Goal: Use online tool/utility: Utilize a website feature to perform a specific function

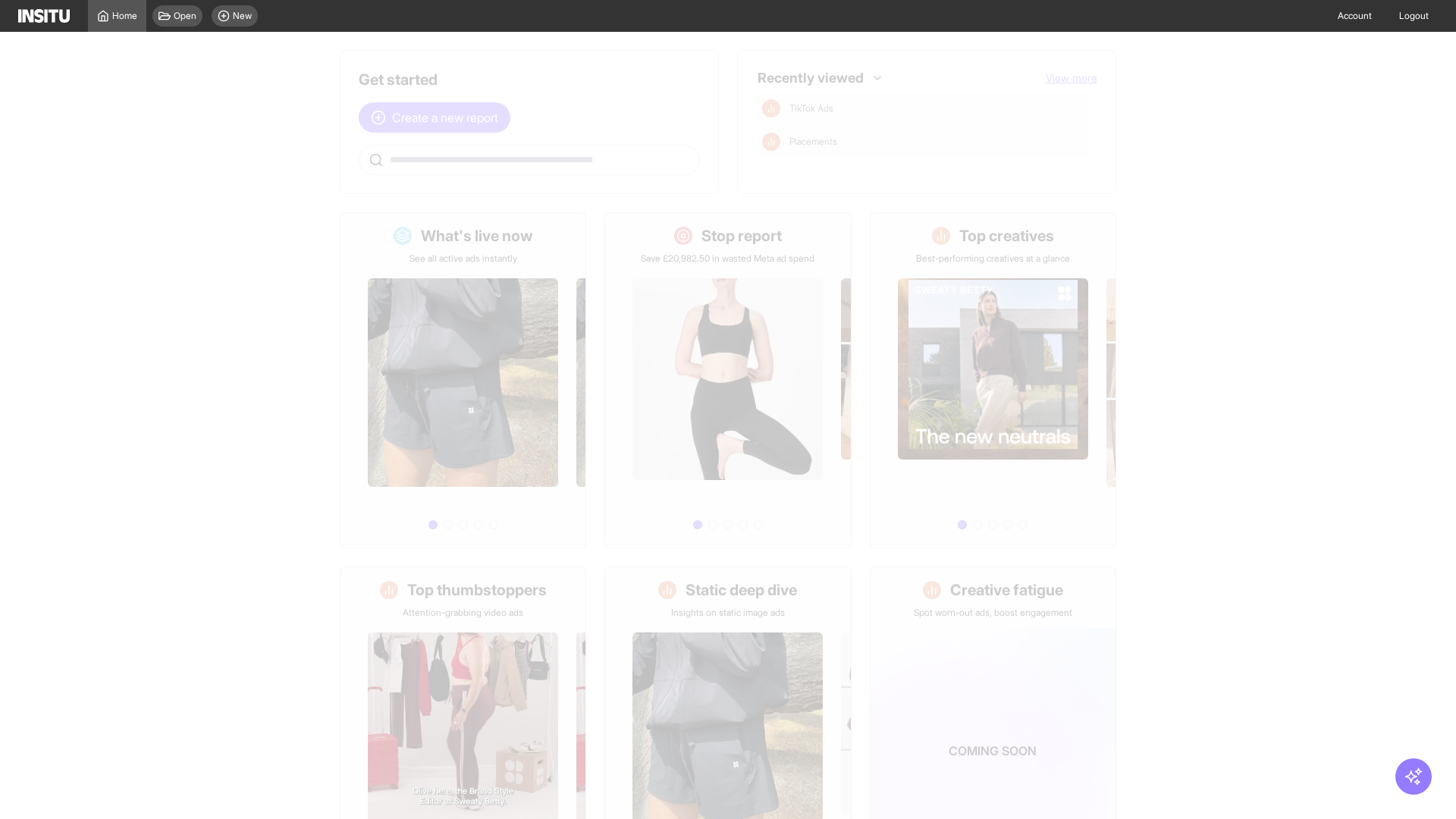
scroll to position [70, 0]
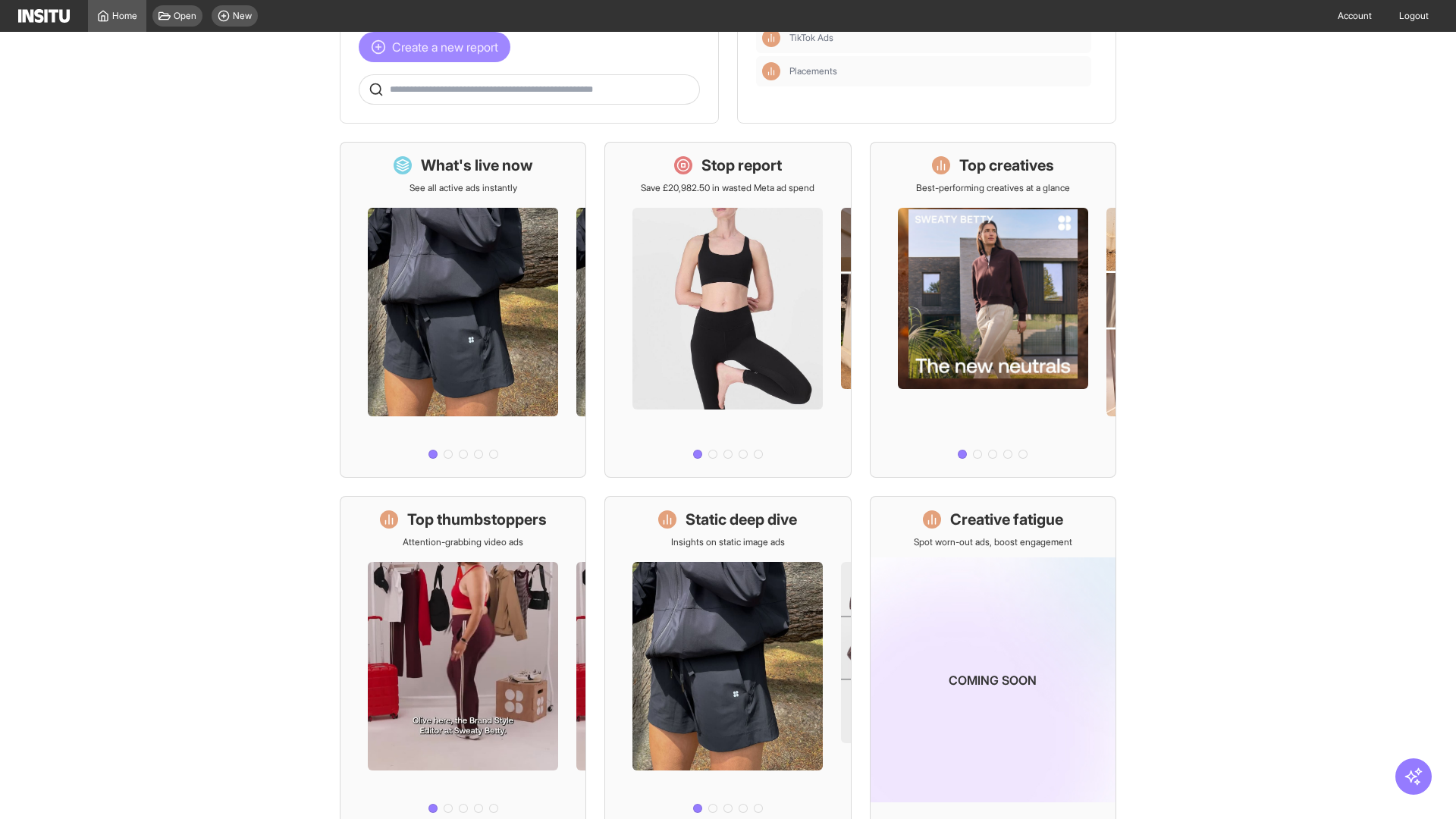
click at [439, 47] on span "Create a new report" at bounding box center [444, 47] width 107 height 18
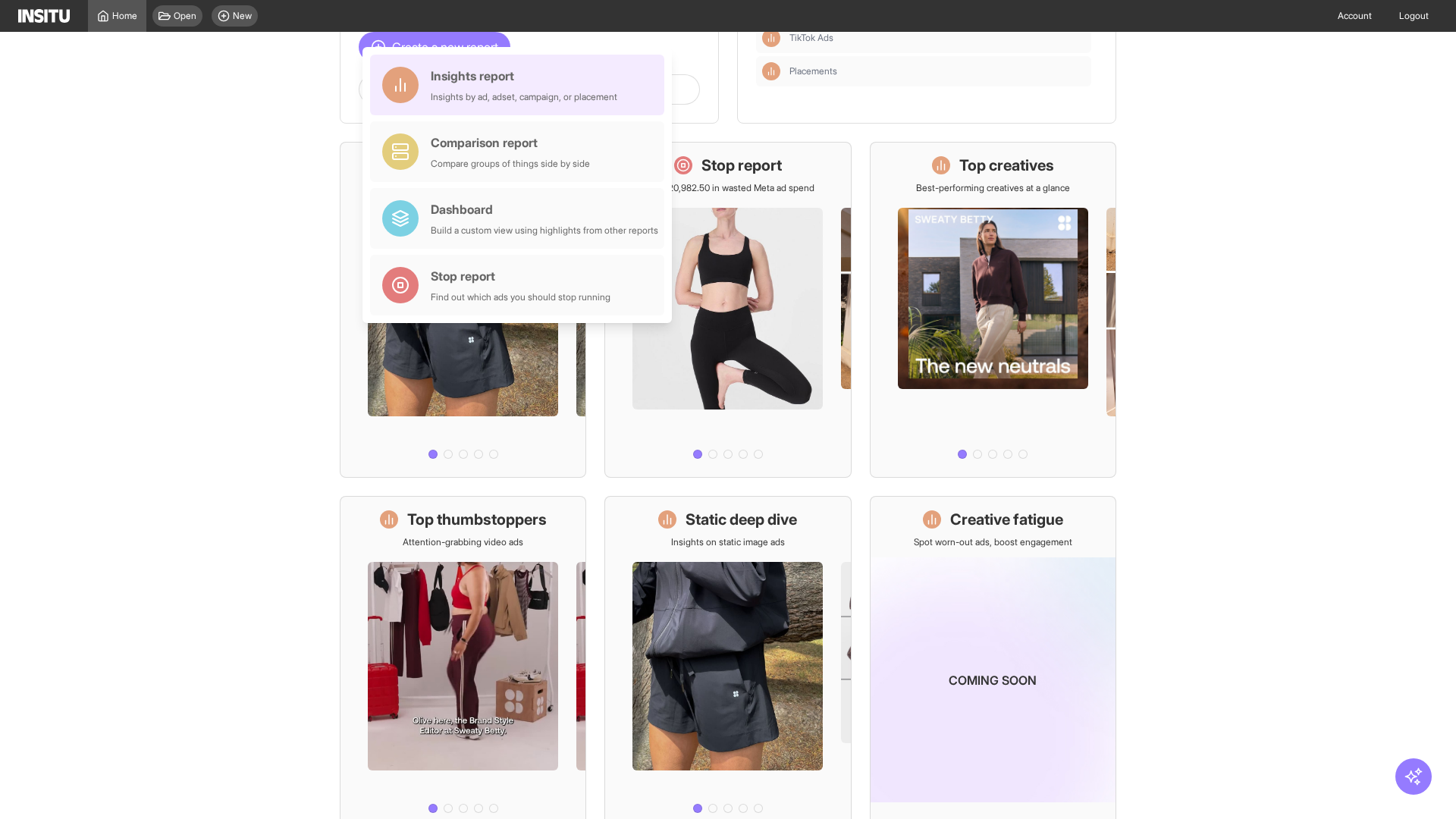
click at [521, 84] on div "Insights report Insights by ad, adset, campaign, or placement" at bounding box center [524, 85] width 186 height 36
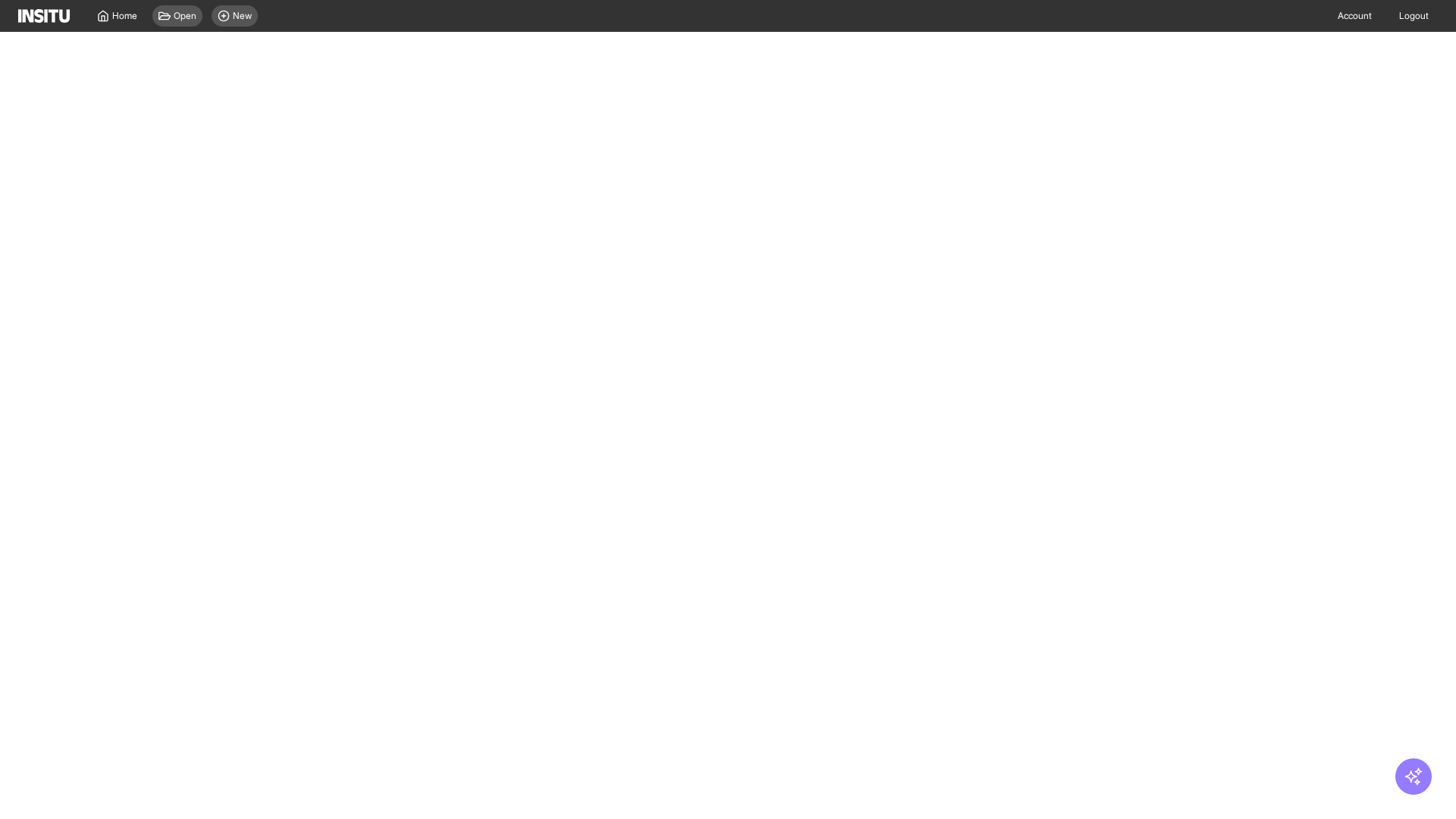
select select "**"
